Goal: Task Accomplishment & Management: Complete application form

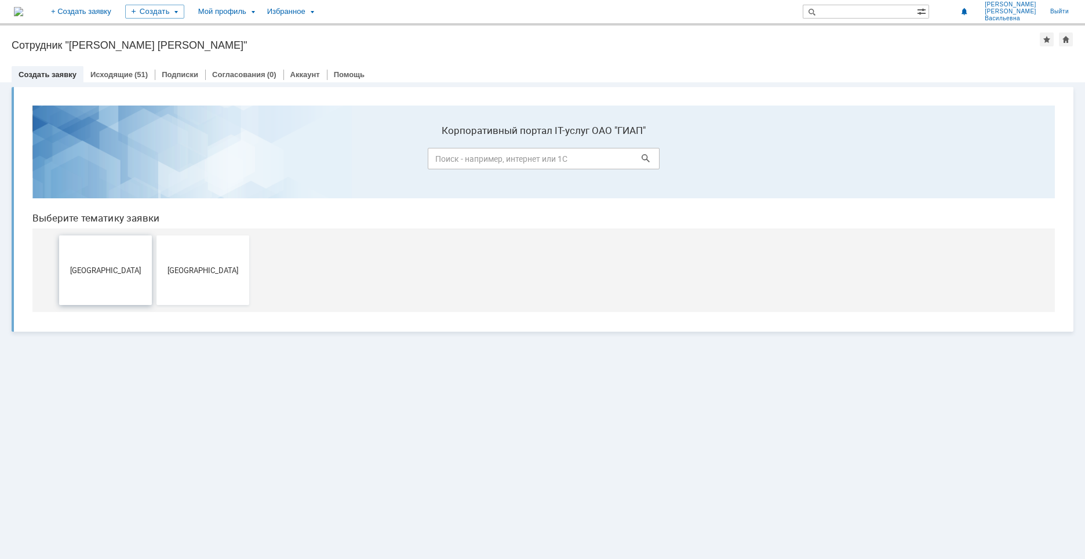
click at [77, 282] on button "Дзержинск" at bounding box center [105, 270] width 93 height 70
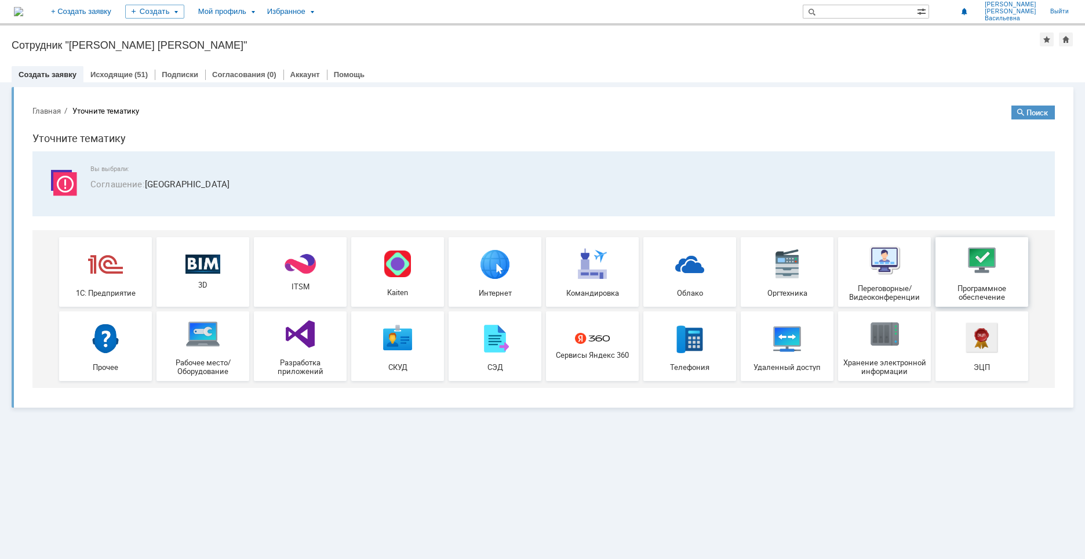
click at [970, 271] on img at bounding box center [982, 259] width 35 height 35
click at [219, 285] on span "3D" at bounding box center [203, 285] width 86 height 9
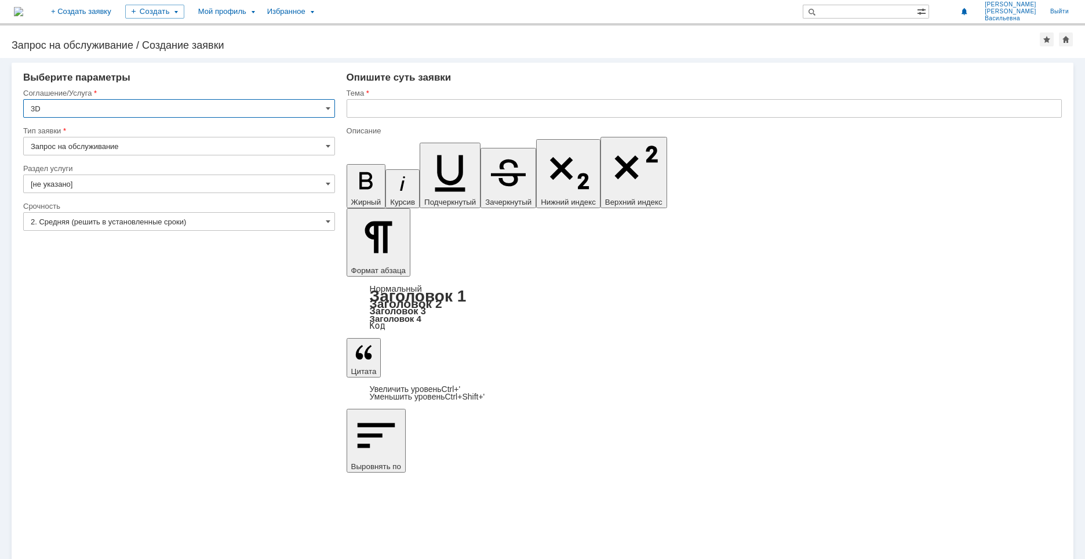
click at [331, 150] on input "Запрос на обслуживание" at bounding box center [179, 146] width 312 height 19
click at [300, 188] on span "Запрос на обслуживание" at bounding box center [179, 186] width 297 height 9
type input "Запрос на обслуживание"
click at [328, 183] on span at bounding box center [328, 183] width 5 height 9
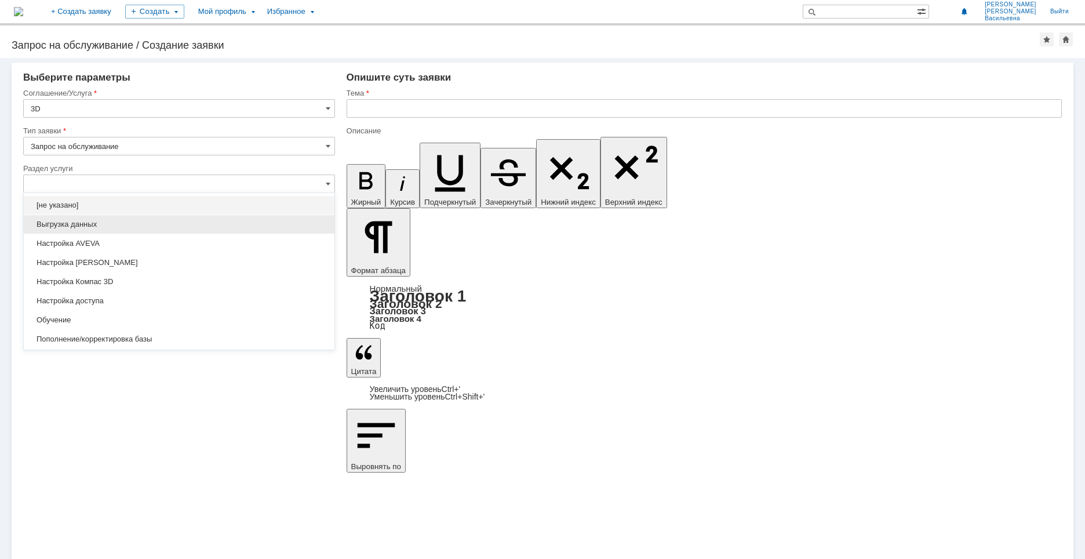
click at [70, 230] on div "Выгрузка данных" at bounding box center [179, 224] width 311 height 19
type input "Выгрузка данных"
type input "ПО: Revit/[PERSON_NAME] Проект ** Корпус **"
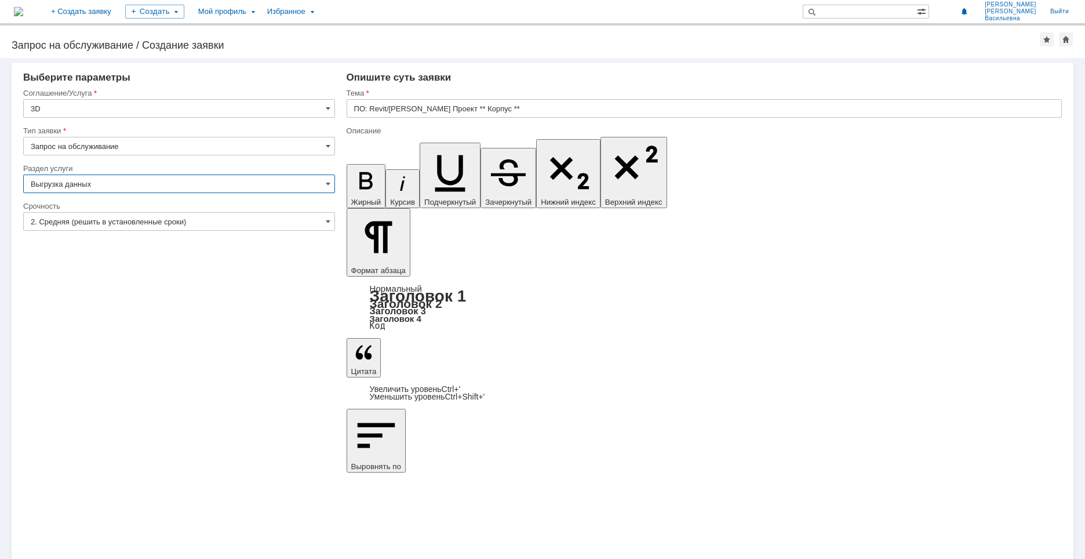
type input "Выгрузка данных"
drag, startPoint x: 332, startPoint y: 224, endPoint x: 308, endPoint y: 229, distance: 24.8
click at [330, 224] on input "2. Средняя (решить в установленные сроки)" at bounding box center [179, 221] width 312 height 19
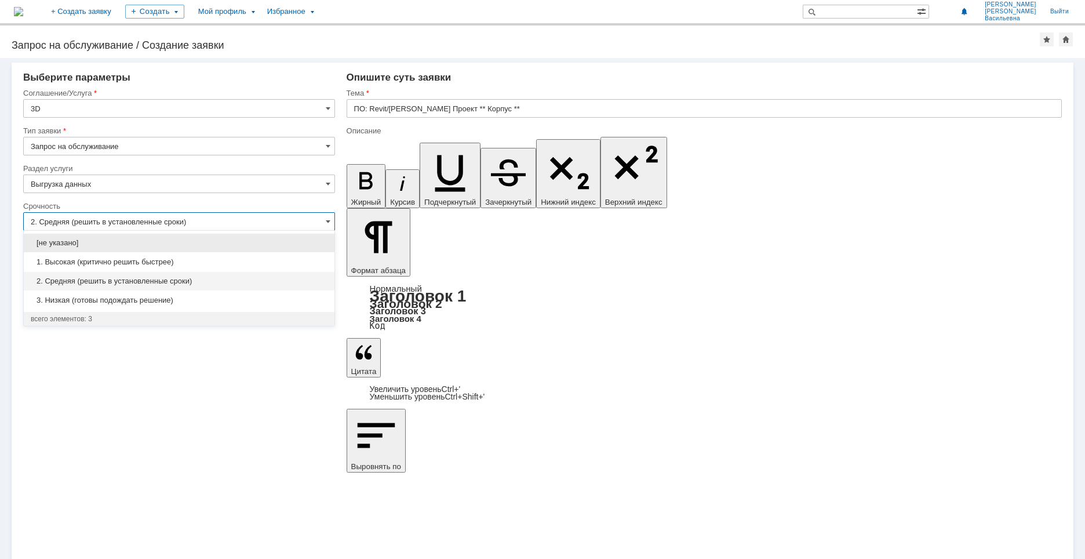
click at [108, 279] on span "2. Средняя (решить в установленные сроки)" at bounding box center [179, 281] width 297 height 9
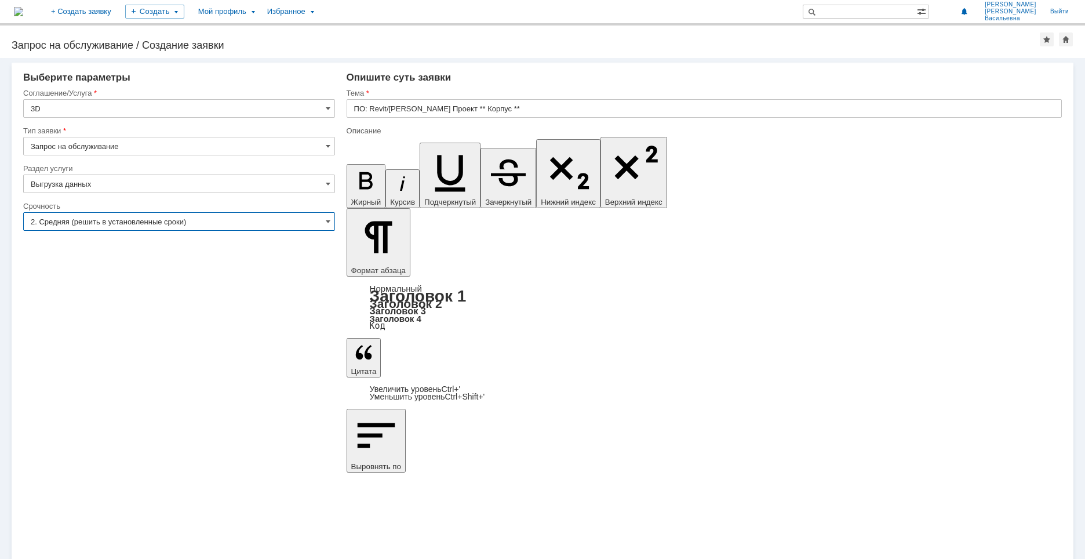
type input "2. Средняя (решить в установленные сроки)"
click at [388, 110] on input "ПО: Revit/[PERSON_NAME] Проект ** Корпус **" at bounding box center [704, 108] width 715 height 19
click at [459, 112] on input "[PERSON_NAME] Проект ** Корпус **" at bounding box center [704, 108] width 715 height 19
type input "[PERSON_NAME] 502б"
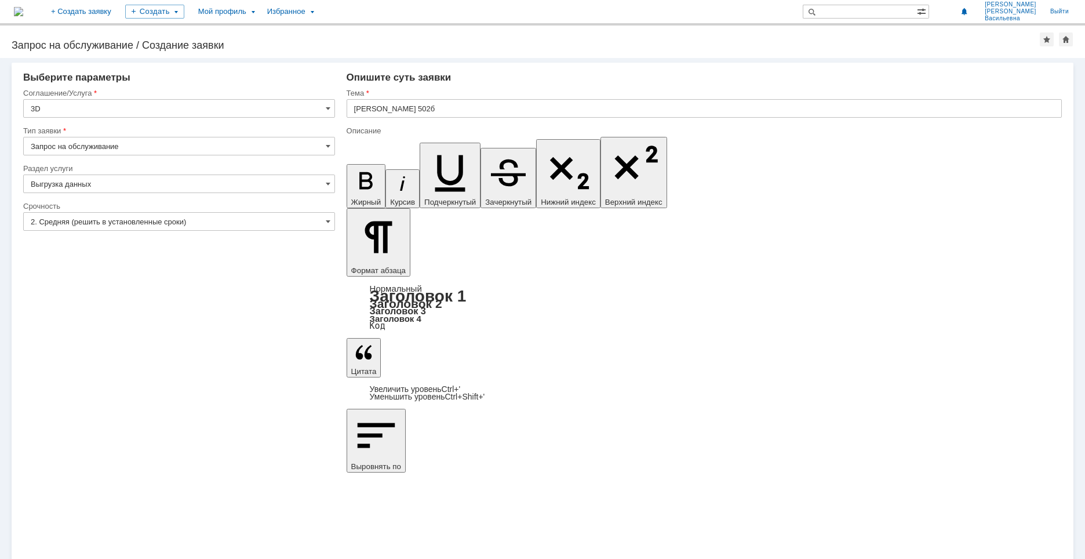
drag, startPoint x: 407, startPoint y: 4088, endPoint x: 342, endPoint y: 4060, distance: 71.1
